Goal: Find specific page/section: Find specific page/section

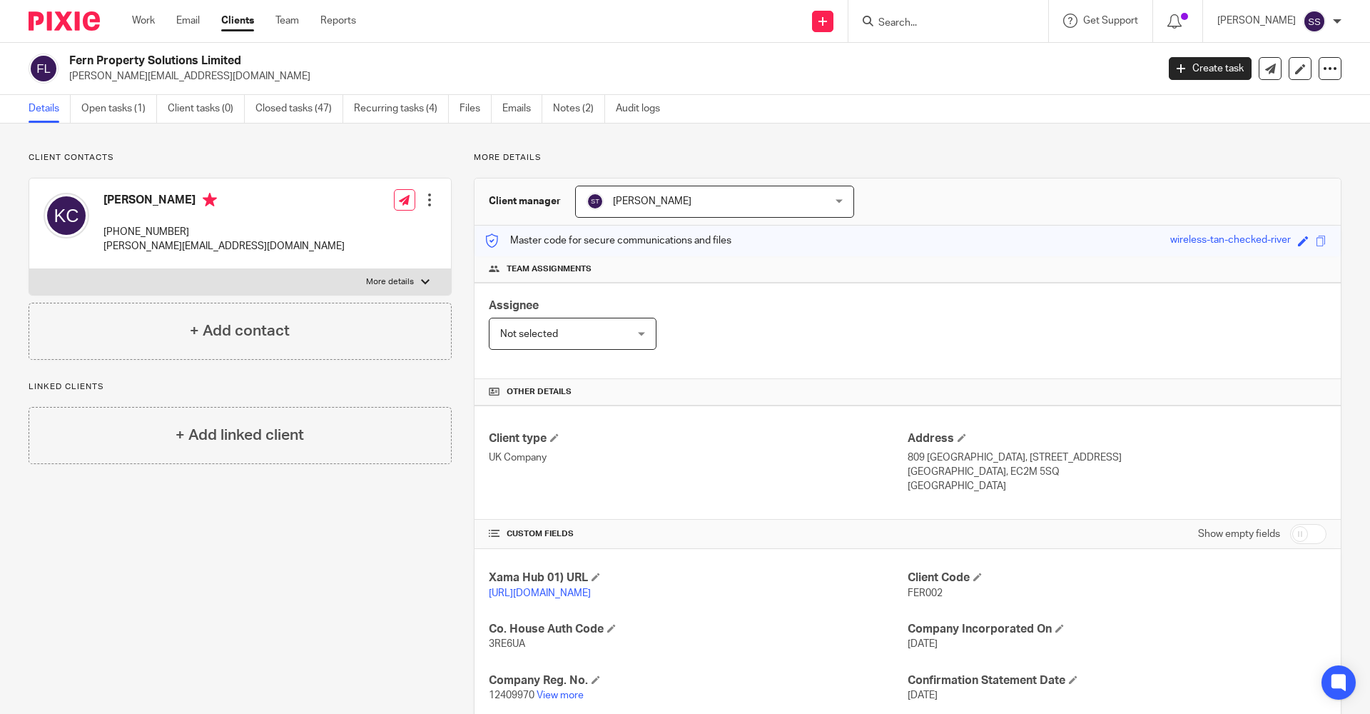
click at [928, 23] on input "Search" at bounding box center [941, 23] width 128 height 13
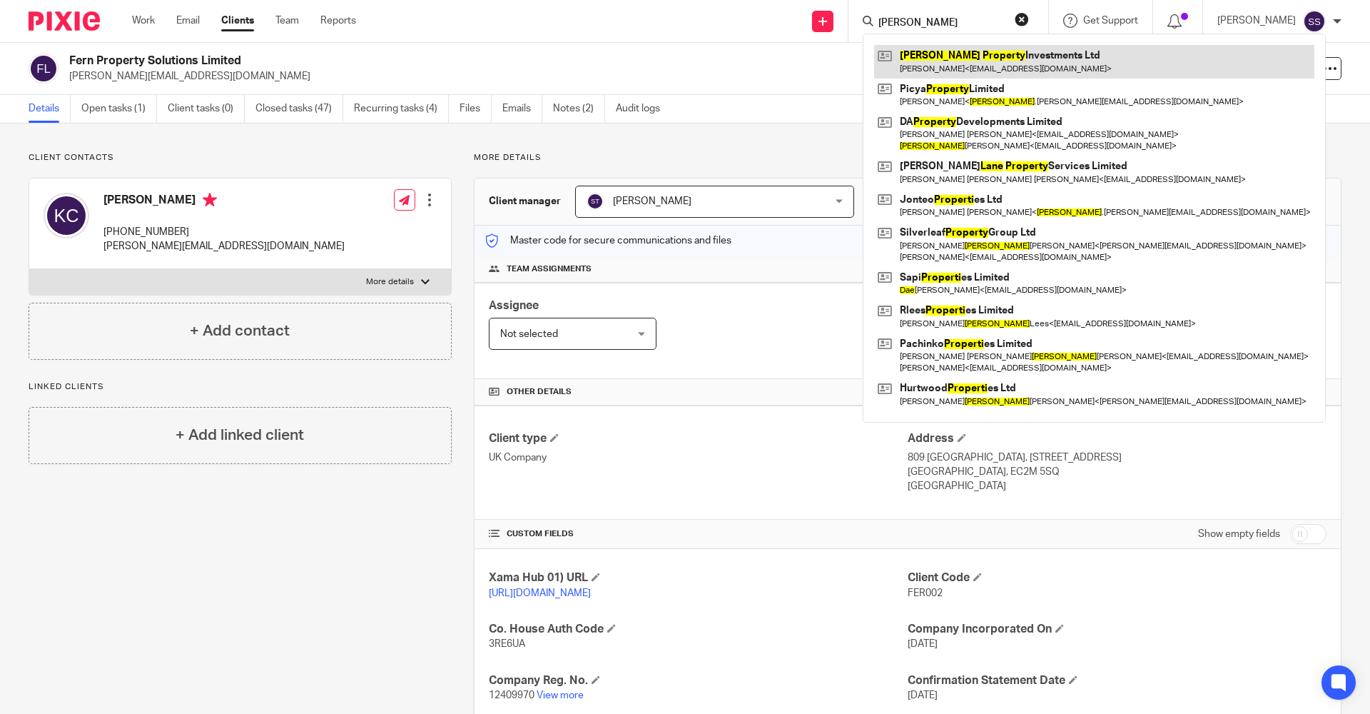
type input "Dane Proeprty"
click at [935, 61] on link at bounding box center [1094, 61] width 440 height 33
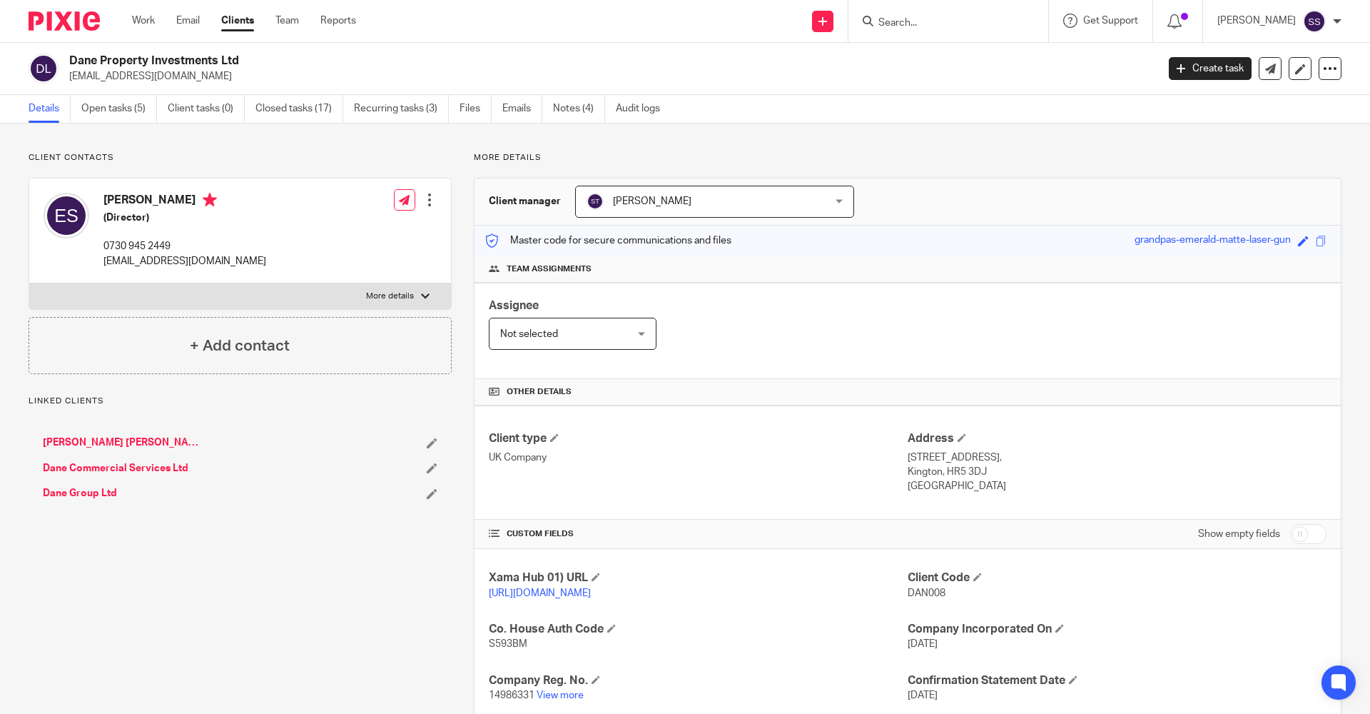
scroll to position [208, 0]
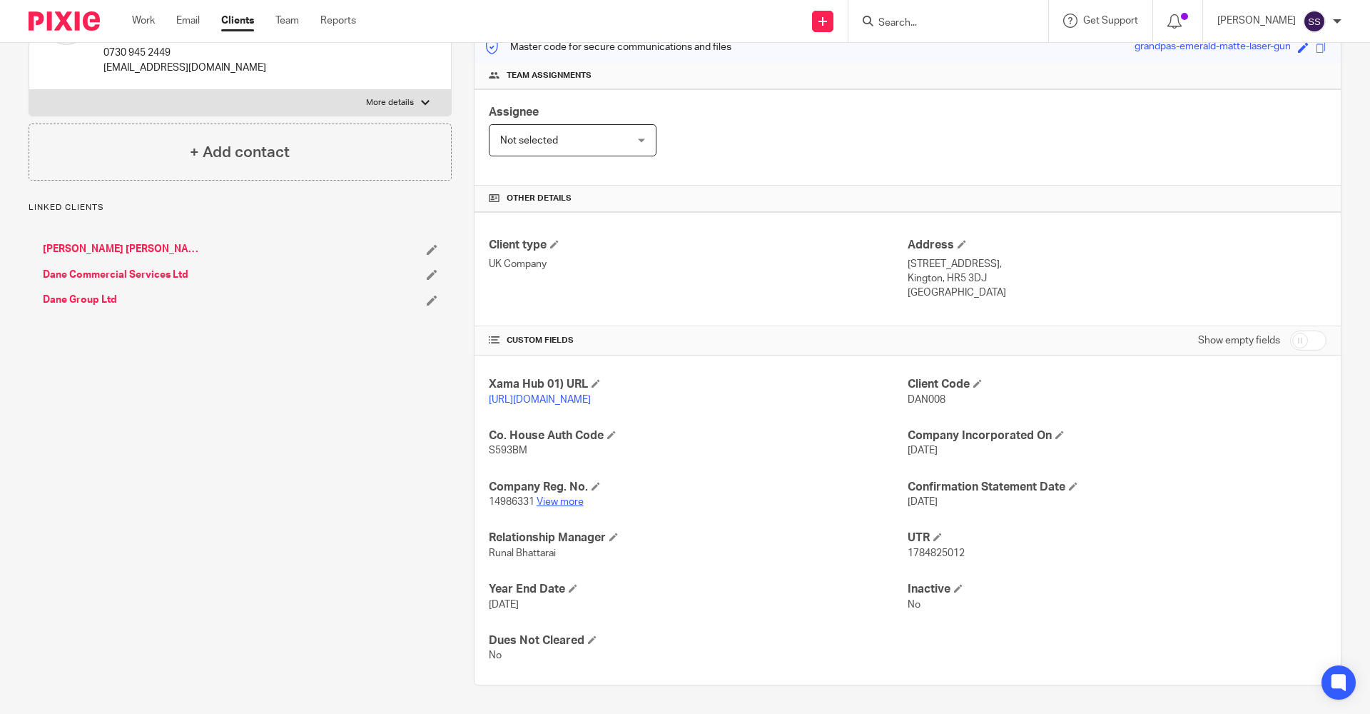
click at [568, 502] on link "View more" at bounding box center [560, 502] width 47 height 10
